Goal: Task Accomplishment & Management: Use online tool/utility

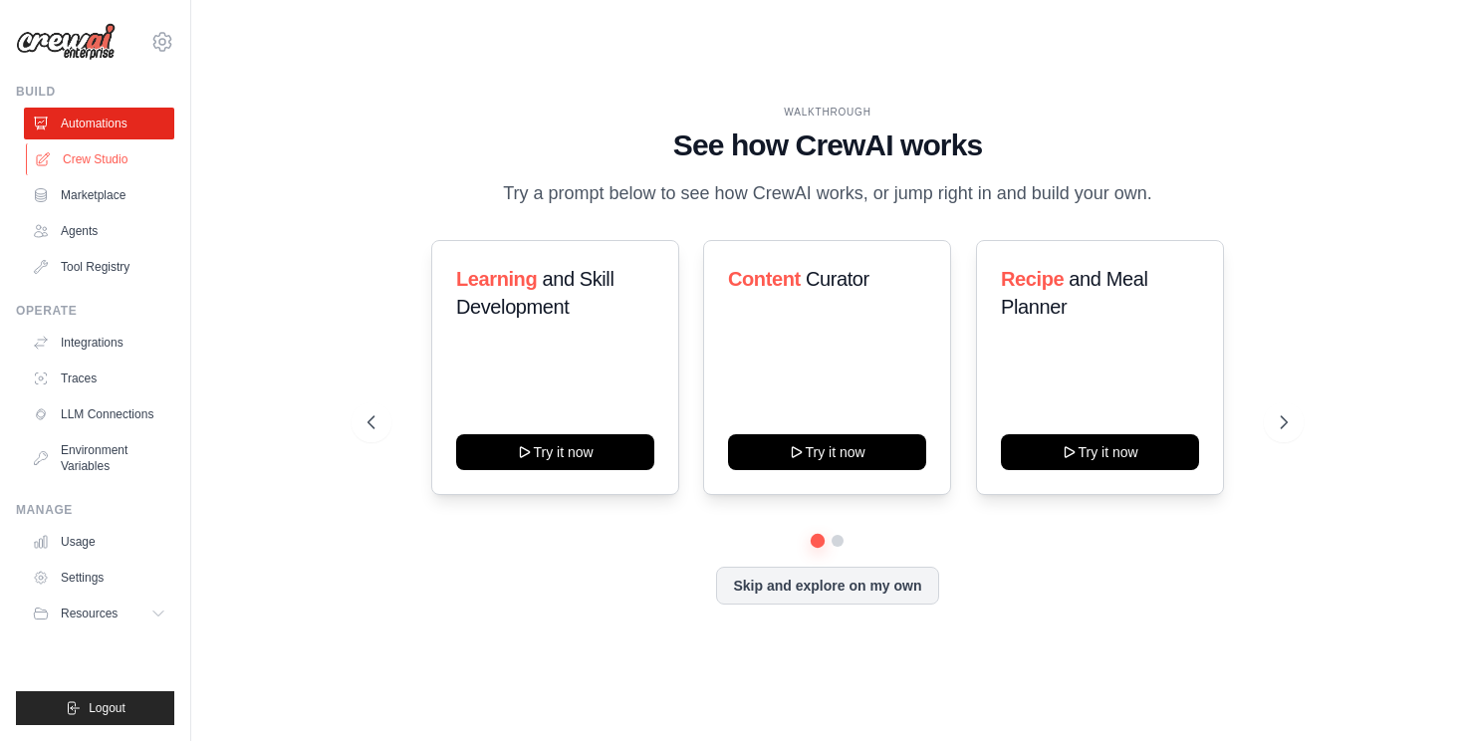
click at [132, 167] on link "Crew Studio" at bounding box center [101, 159] width 150 height 32
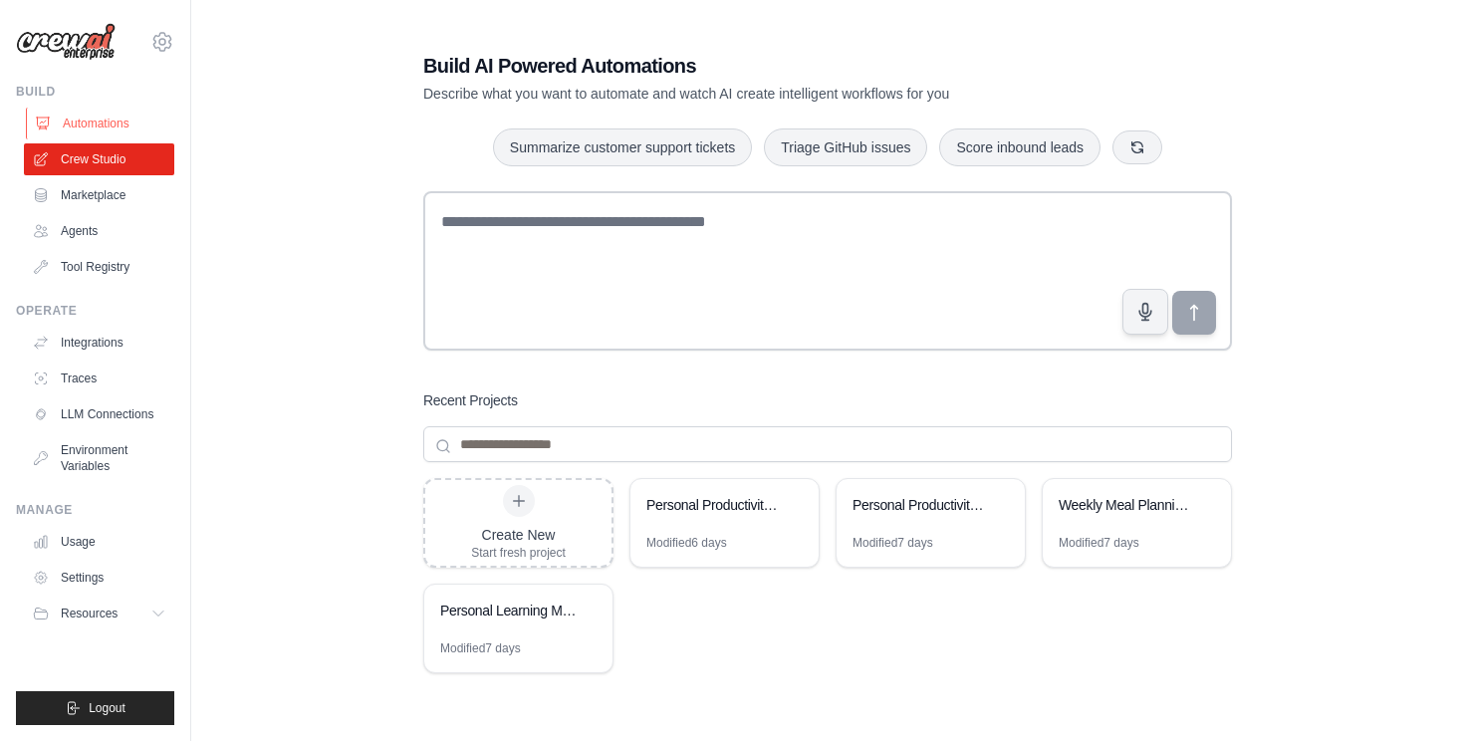
click at [116, 136] on link "Automations" at bounding box center [101, 124] width 150 height 32
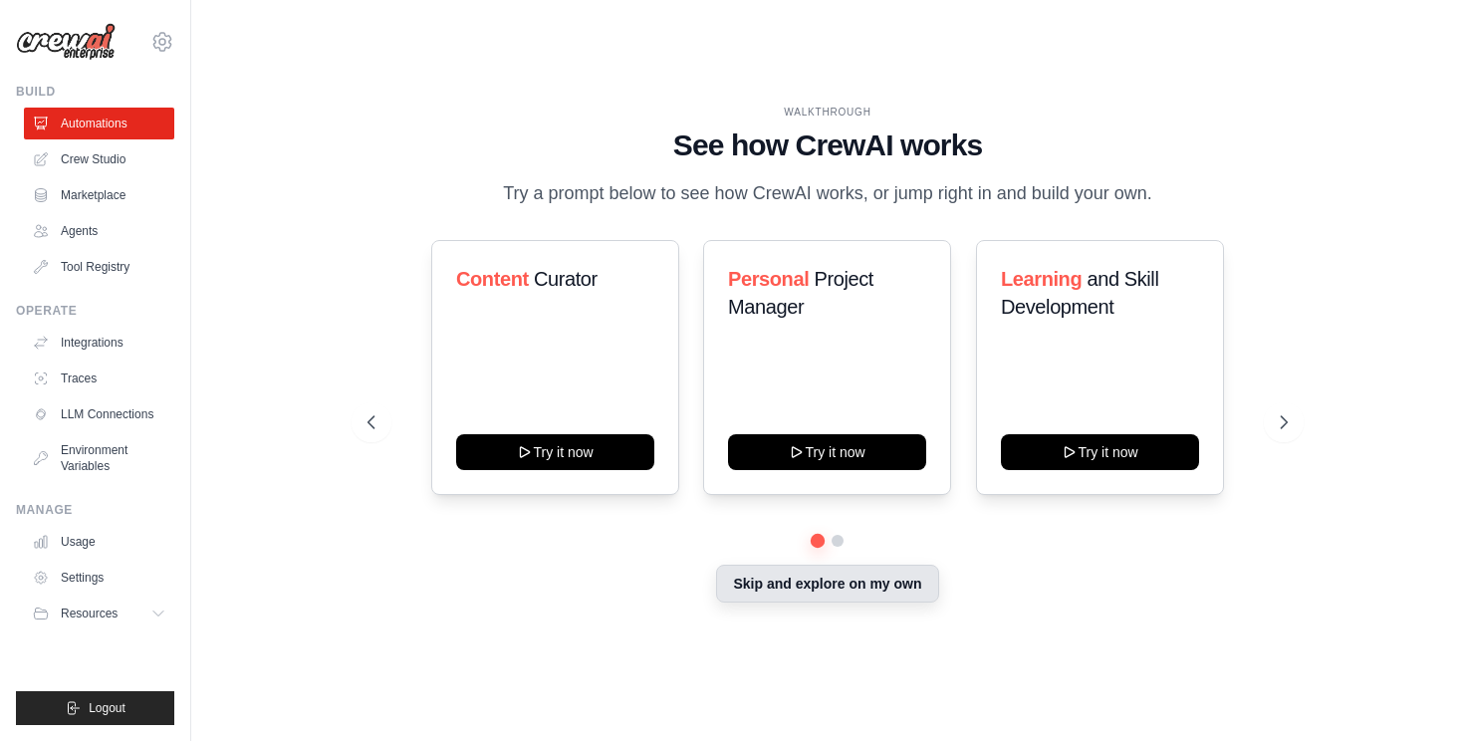
click at [772, 595] on button "Skip and explore on my own" at bounding box center [827, 584] width 222 height 38
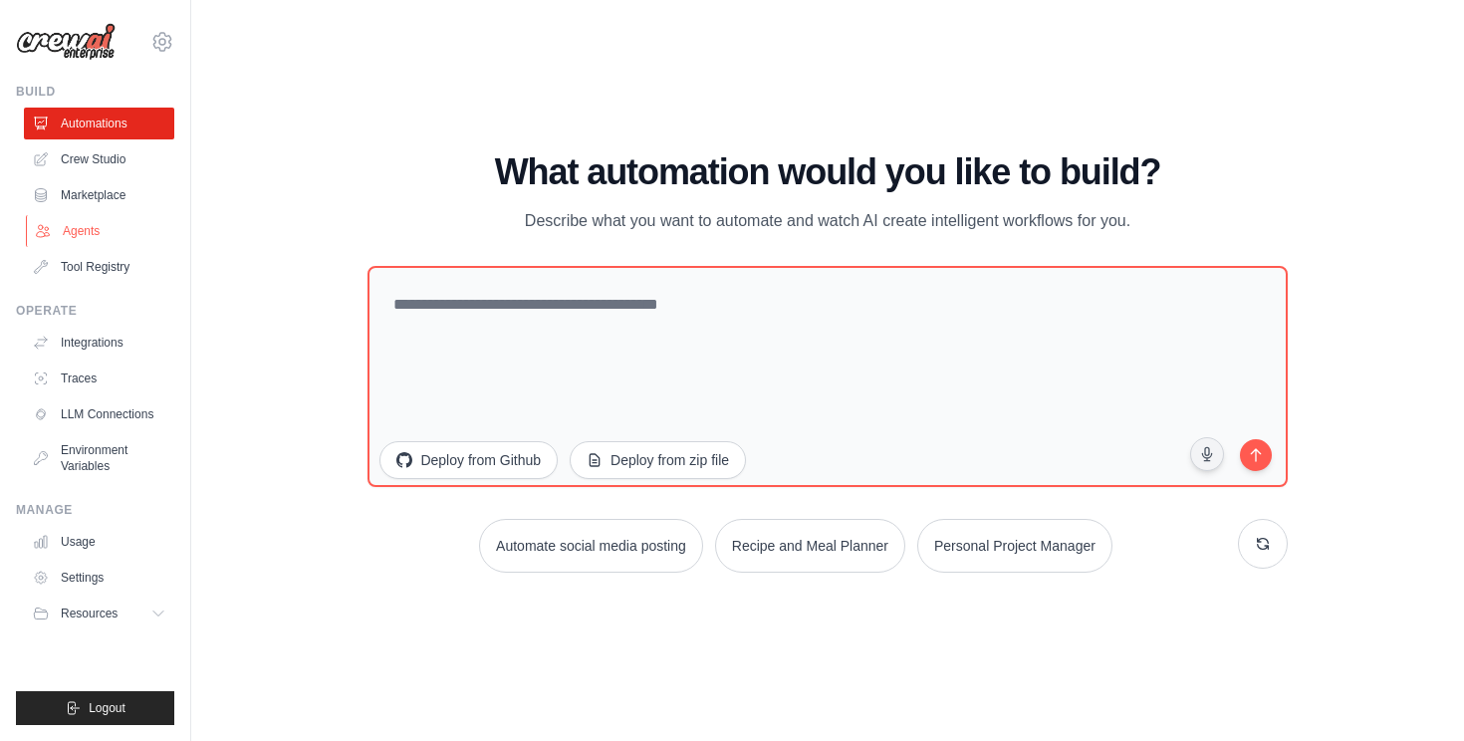
click at [115, 224] on link "Agents" at bounding box center [101, 231] width 150 height 32
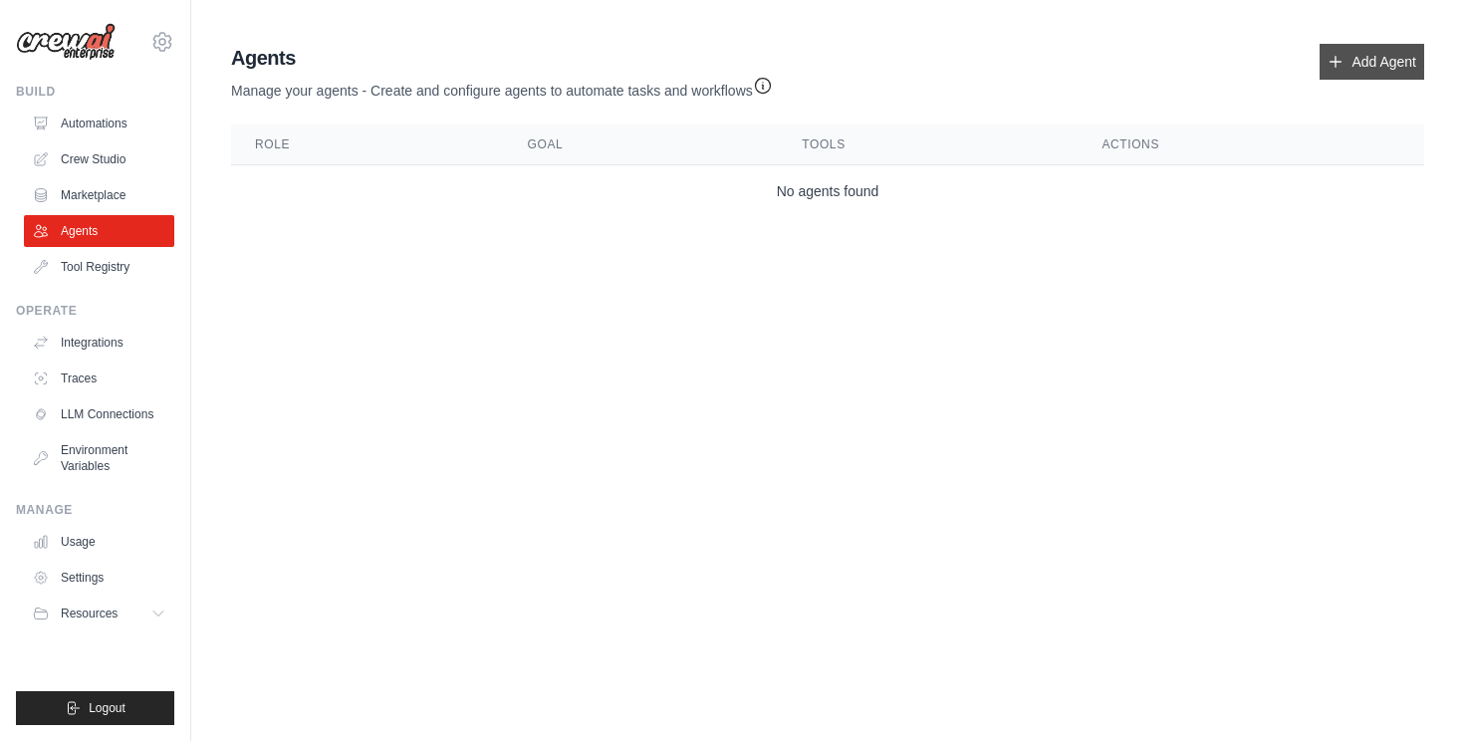
click at [1395, 60] on link "Add Agent" at bounding box center [1372, 62] width 105 height 36
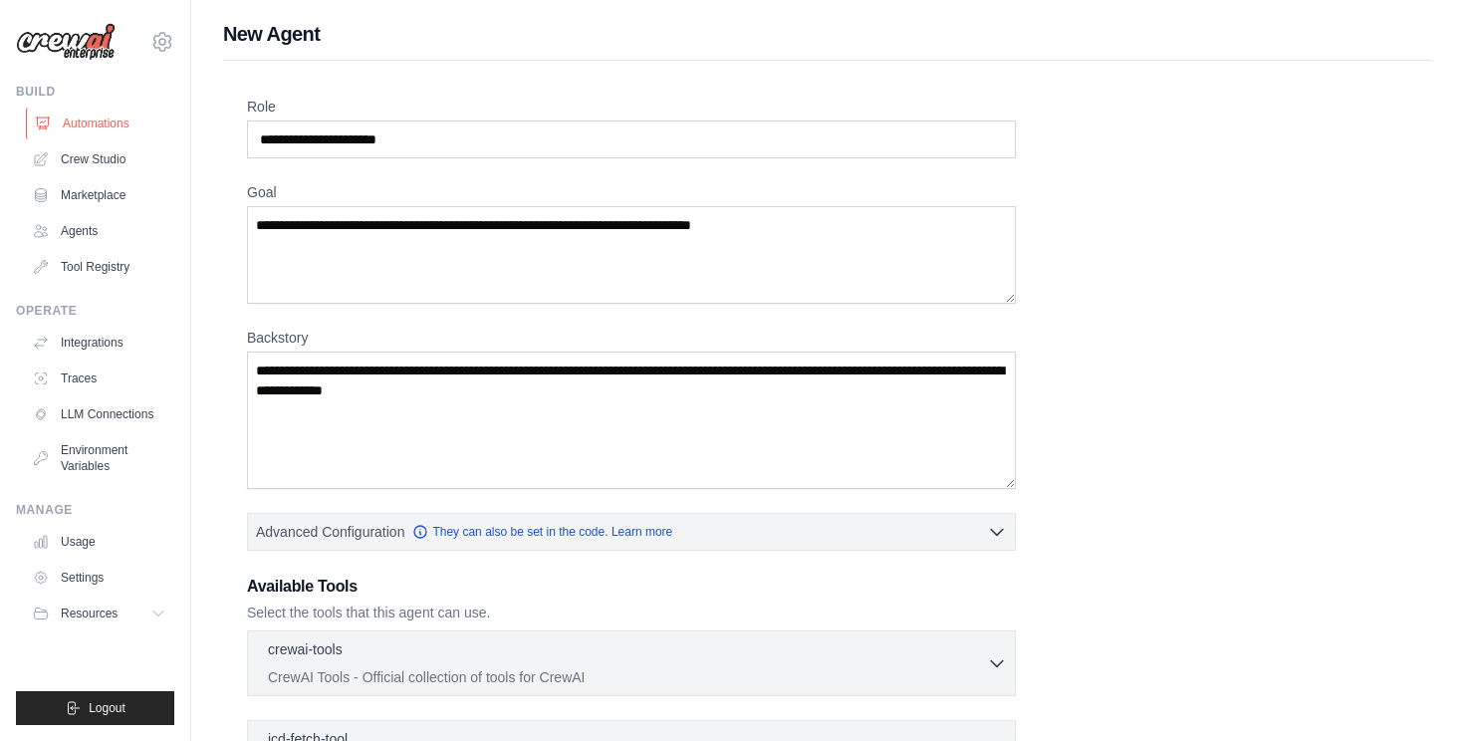
click at [132, 127] on link "Automations" at bounding box center [101, 124] width 150 height 32
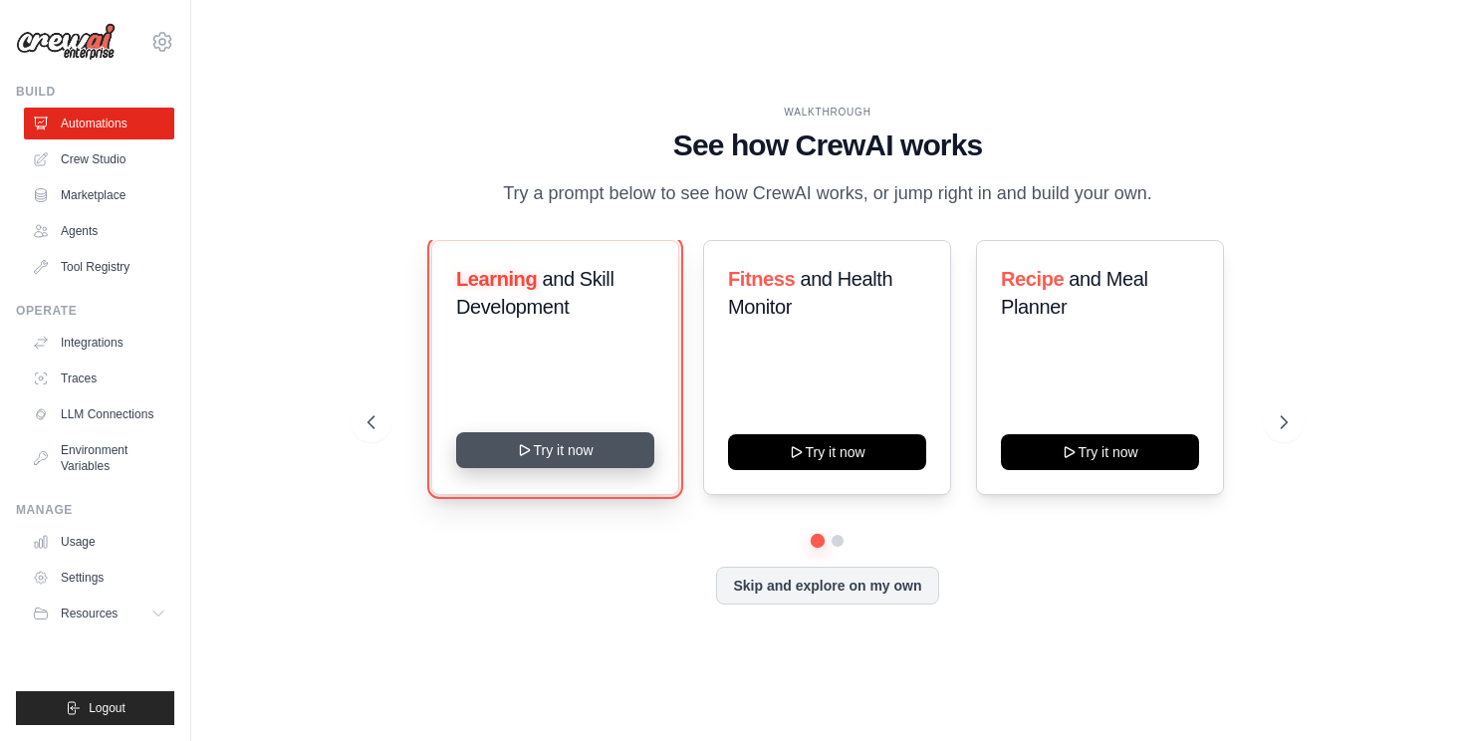
click at [591, 461] on button "Try it now" at bounding box center [555, 450] width 198 height 36
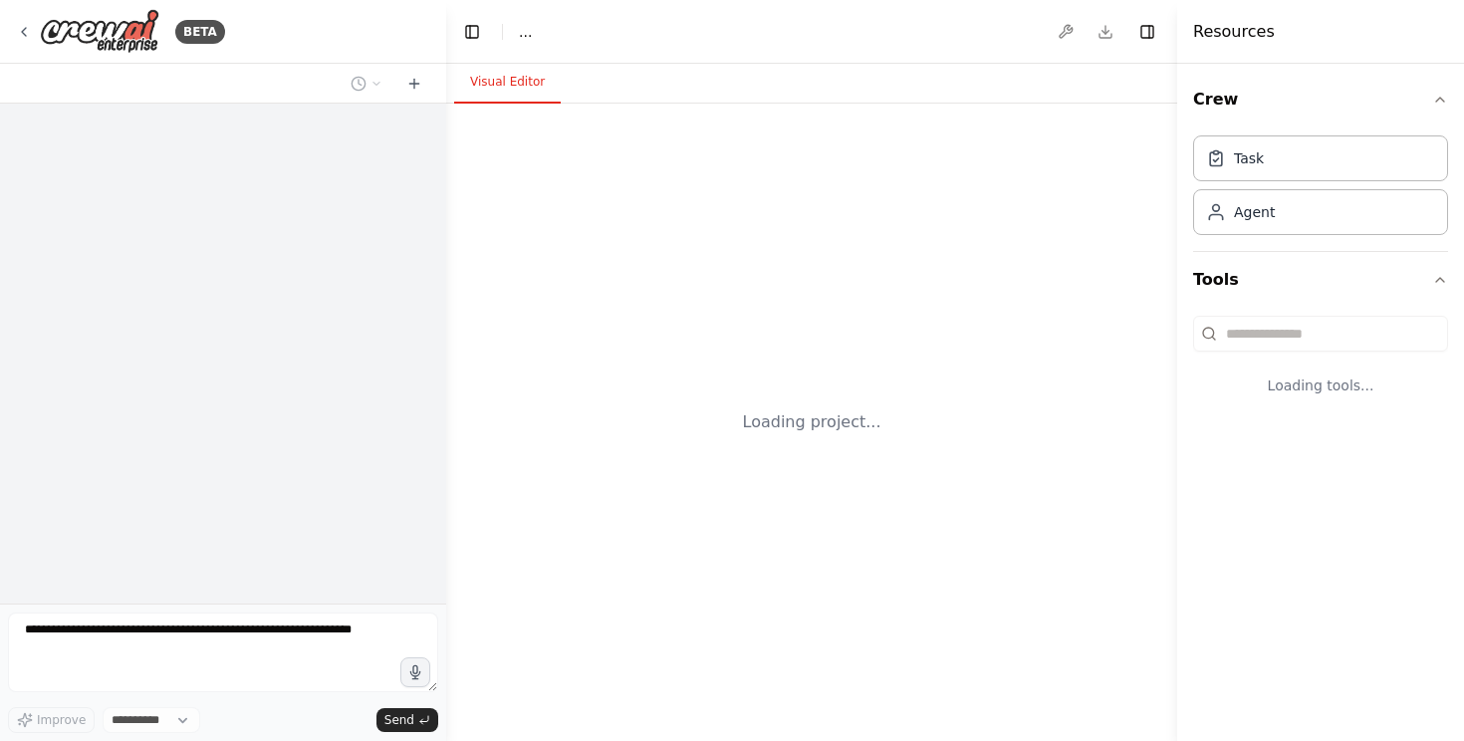
select select "****"
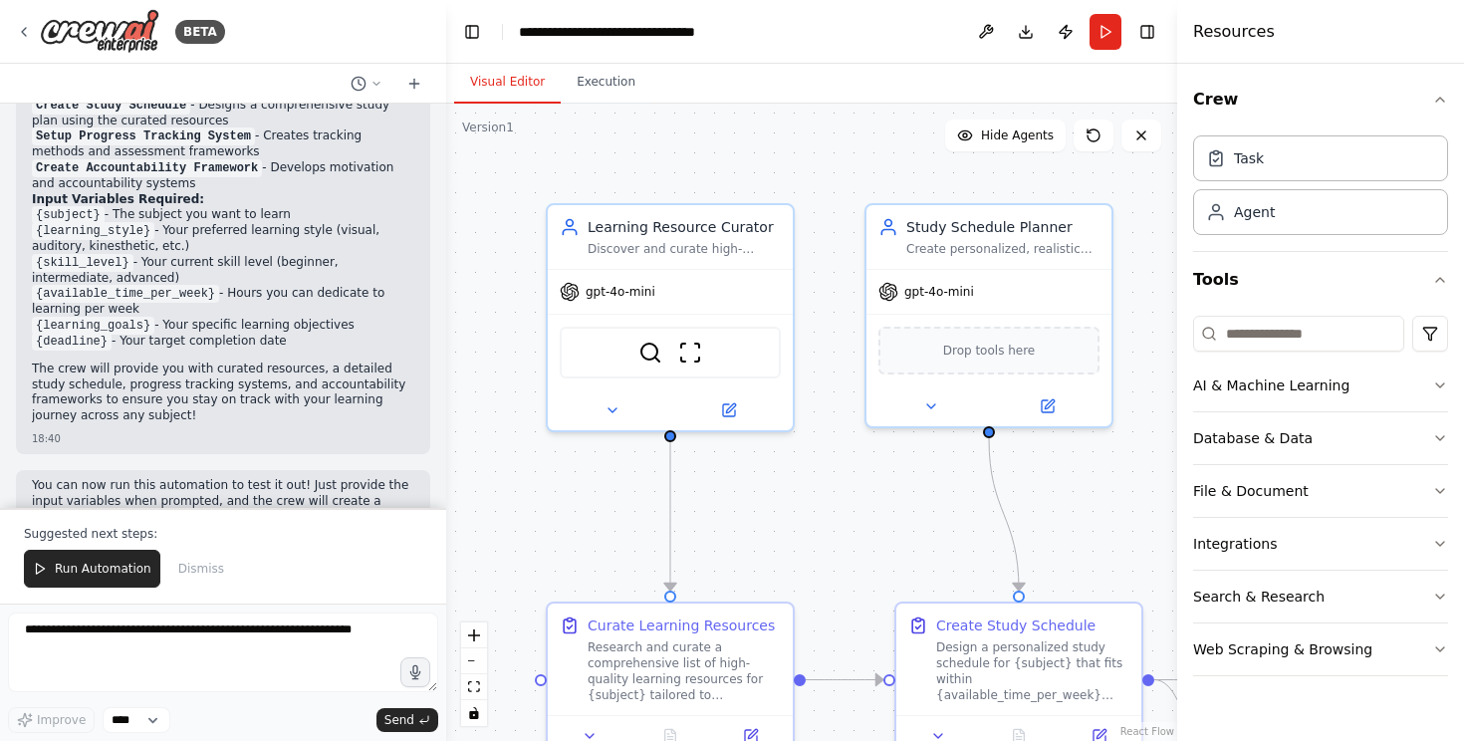
scroll to position [1573, 0]
